Goal: Complete application form

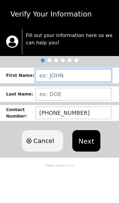
click at [67, 77] on input "text" at bounding box center [74, 75] width 76 height 13
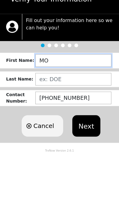
type input "M"
type input "[PERSON_NAME]"
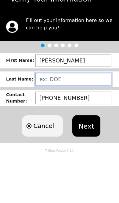
click at [56, 88] on input "text" at bounding box center [74, 94] width 76 height 13
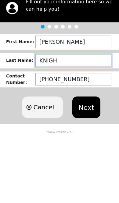
type input "KNIGHT"
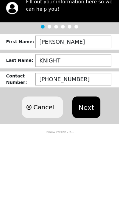
click at [84, 130] on button "Next" at bounding box center [87, 140] width 28 height 21
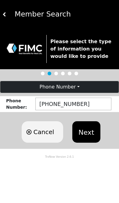
click at [88, 131] on button "Next" at bounding box center [87, 131] width 28 height 21
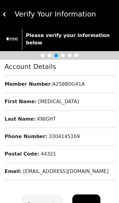
click at [86, 200] on button "Next" at bounding box center [87, 204] width 28 height 21
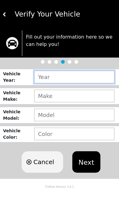
click at [59, 76] on input "text" at bounding box center [74, 77] width 80 height 13
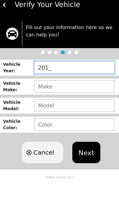
type input "2013"
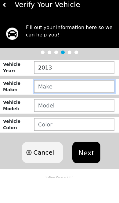
click at [61, 90] on input "text" at bounding box center [74, 96] width 80 height 13
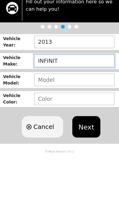
type input "INFINITI"
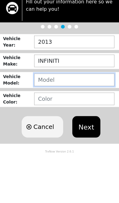
click at [60, 109] on input "text" at bounding box center [74, 115] width 80 height 13
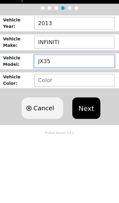
type input "JX35"
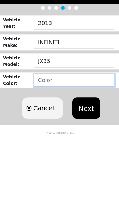
click at [58, 128] on input "text" at bounding box center [74, 134] width 80 height 13
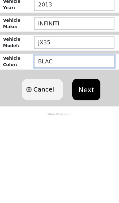
type input "BLACK"
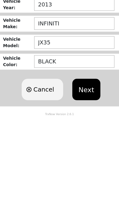
click at [89, 151] on button "Next" at bounding box center [87, 161] width 28 height 21
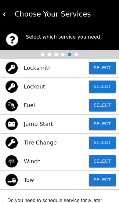
click at [100, 181] on button "Select" at bounding box center [102, 180] width 27 height 12
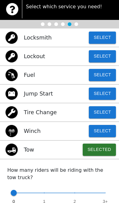
scroll to position [39, 0]
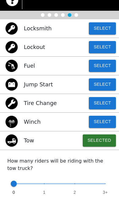
type input "1"
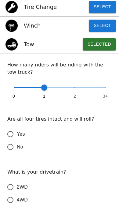
click at [13, 132] on input "Yes" at bounding box center [10, 134] width 13 height 13
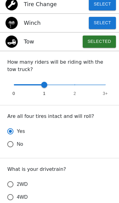
scroll to position [166, 0]
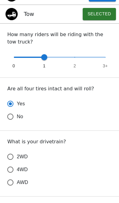
click at [13, 171] on input "4WD" at bounding box center [10, 169] width 13 height 13
radio input "true"
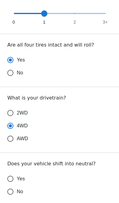
scroll to position [210, 0]
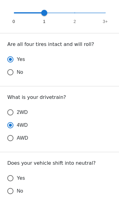
click at [14, 179] on input "Yes" at bounding box center [10, 178] width 13 height 13
radio input "false"
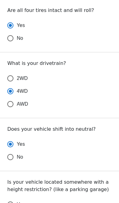
scroll to position [257, 0]
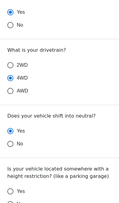
click at [12, 203] on input "No" at bounding box center [10, 204] width 13 height 13
radio input "false"
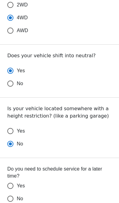
scroll to position [319, 0]
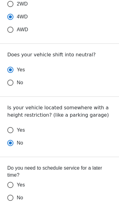
click at [13, 199] on input "No" at bounding box center [10, 197] width 13 height 13
radio input "false"
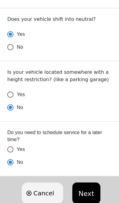
scroll to position [354, 0]
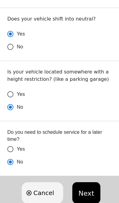
click at [90, 193] on button "Next" at bounding box center [87, 192] width 28 height 21
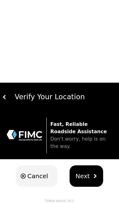
scroll to position [0, 0]
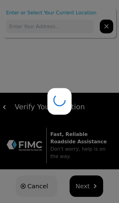
type input "1045 [PERSON_NAME] Club Ln, [GEOGRAPHIC_DATA], [GEOGRAPHIC_DATA]"
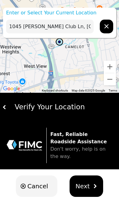
click at [87, 183] on span "Next" at bounding box center [83, 186] width 14 height 9
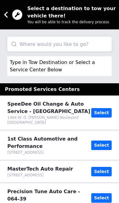
click at [55, 45] on input "search" at bounding box center [59, 44] width 105 height 15
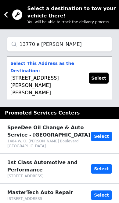
type input "13770 e [PERSON_NAME]"
click at [102, 77] on button "Select" at bounding box center [99, 78] width 20 height 11
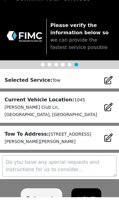
scroll to position [10, 0]
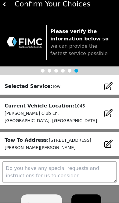
click at [88, 195] on button "NEXT" at bounding box center [87, 205] width 30 height 21
